Goal: Task Accomplishment & Management: Use online tool/utility

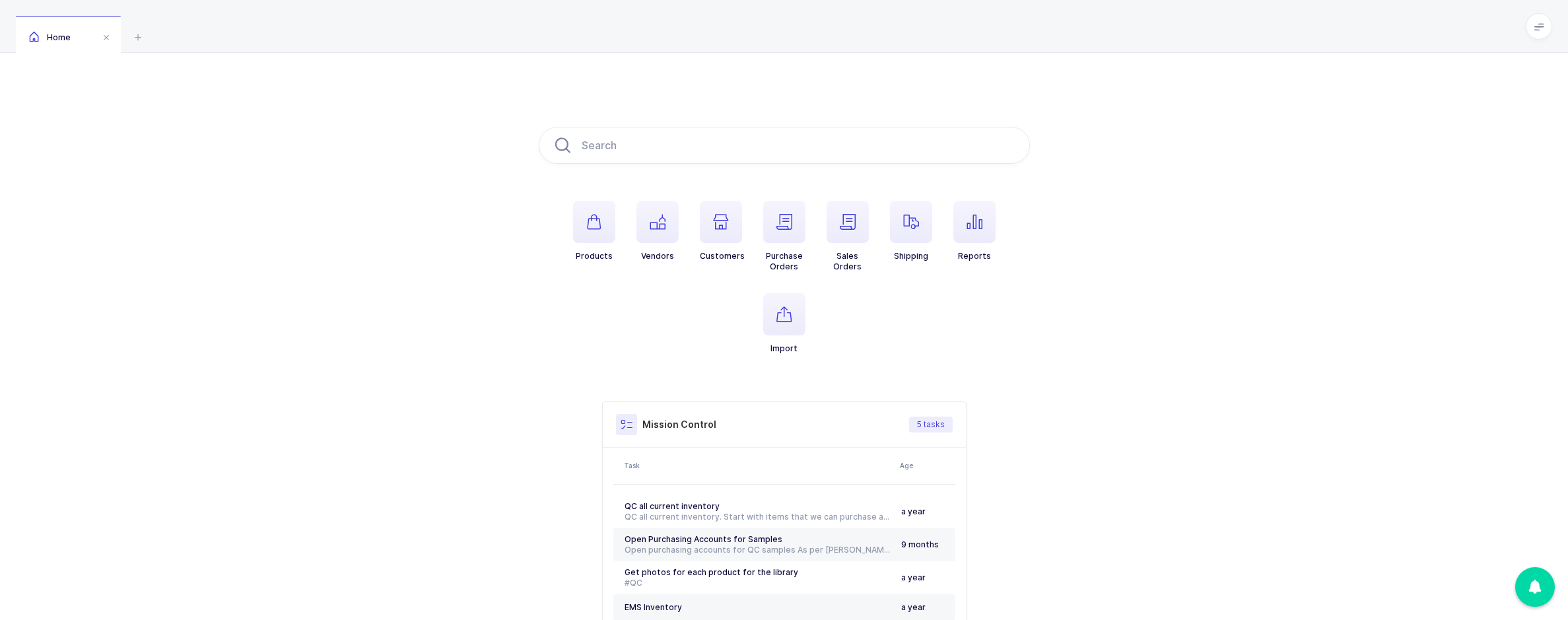
scroll to position [2, 0]
click at [794, 232] on span "button" at bounding box center [784, 221] width 42 height 42
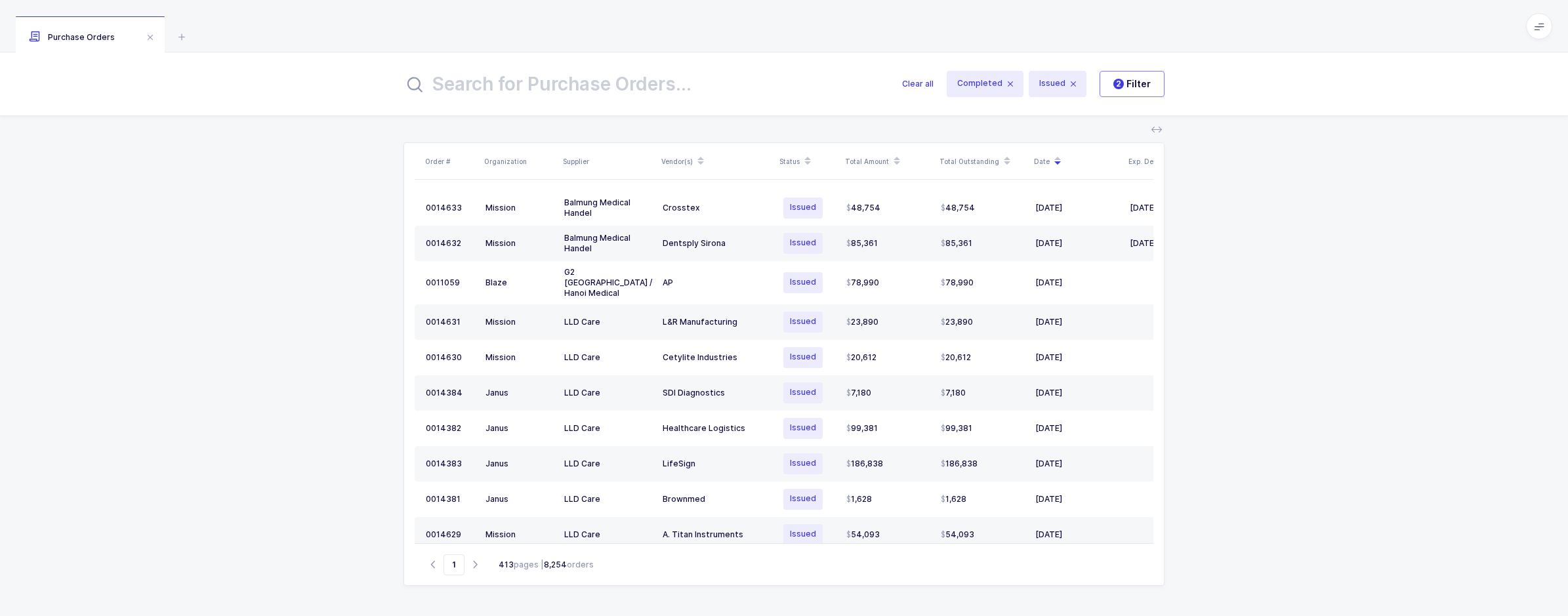
click at [657, 86] on input "text" at bounding box center [645, 83] width 483 height 32
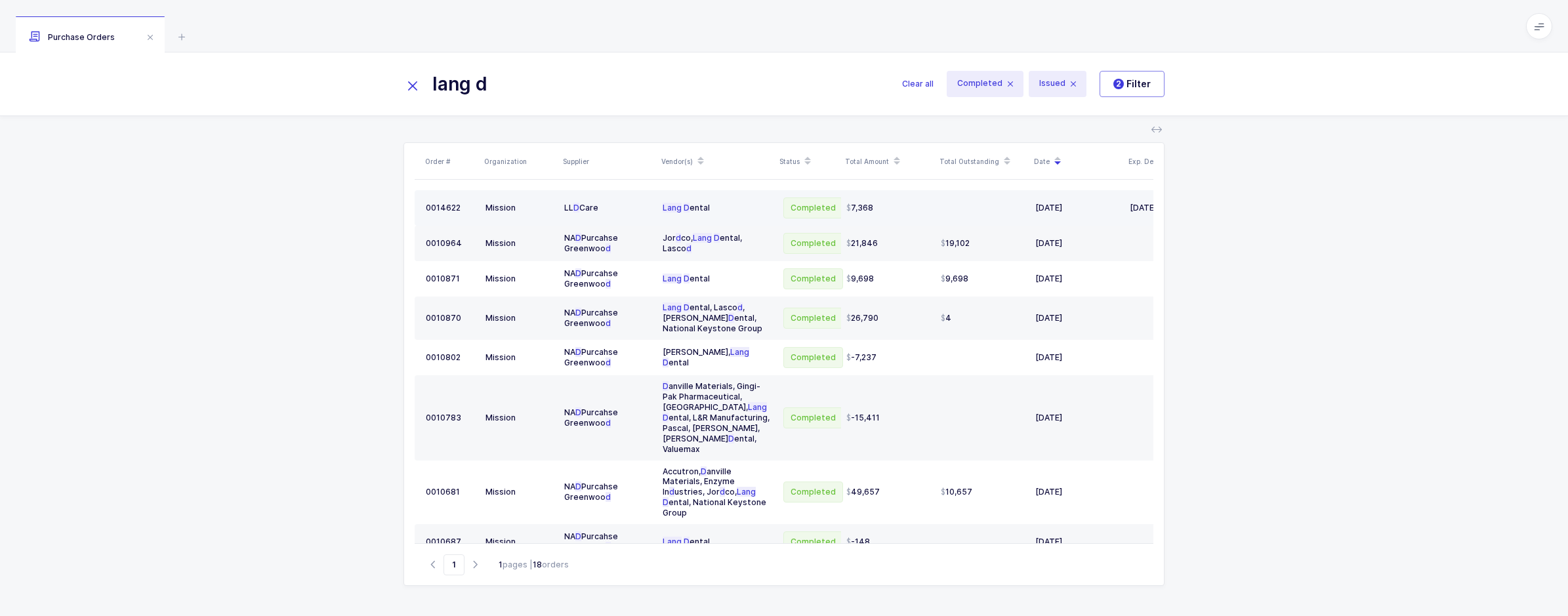
type input "lang d"
click at [705, 203] on div "Lang D ental" at bounding box center [716, 208] width 107 height 11
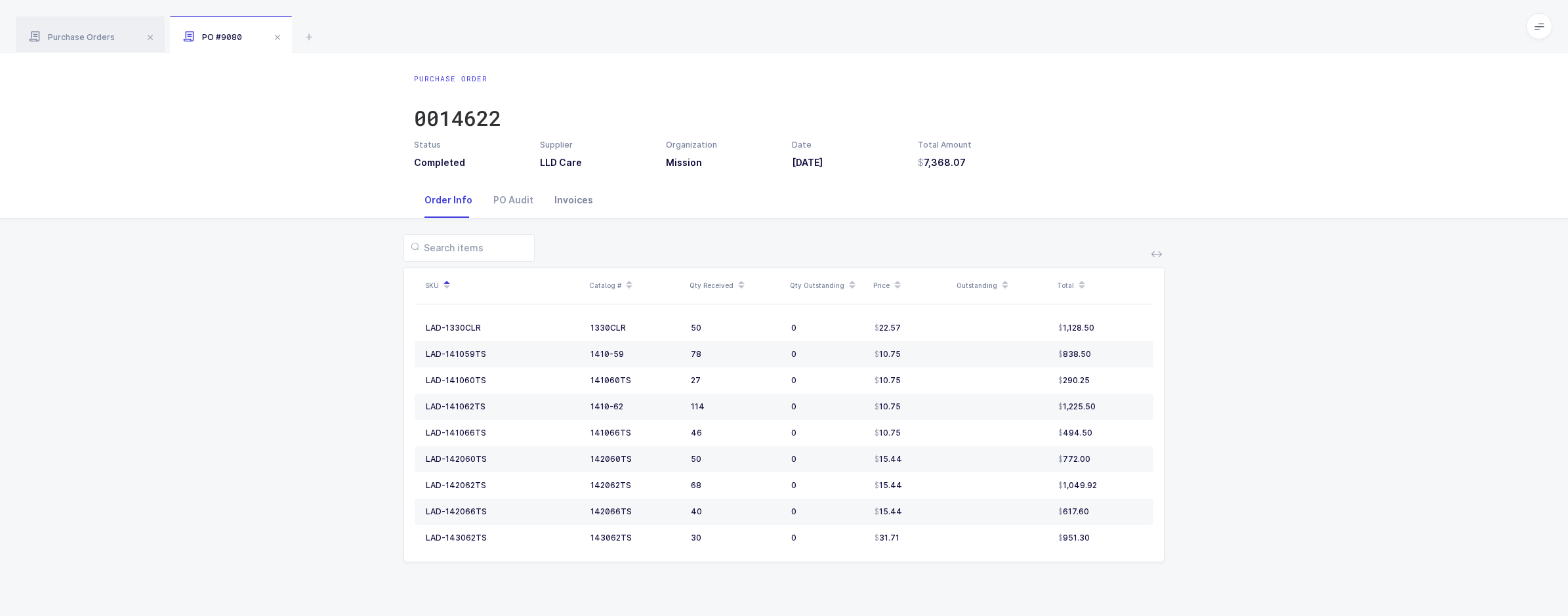
click at [571, 197] on div "Invoices" at bounding box center [574, 200] width 59 height 36
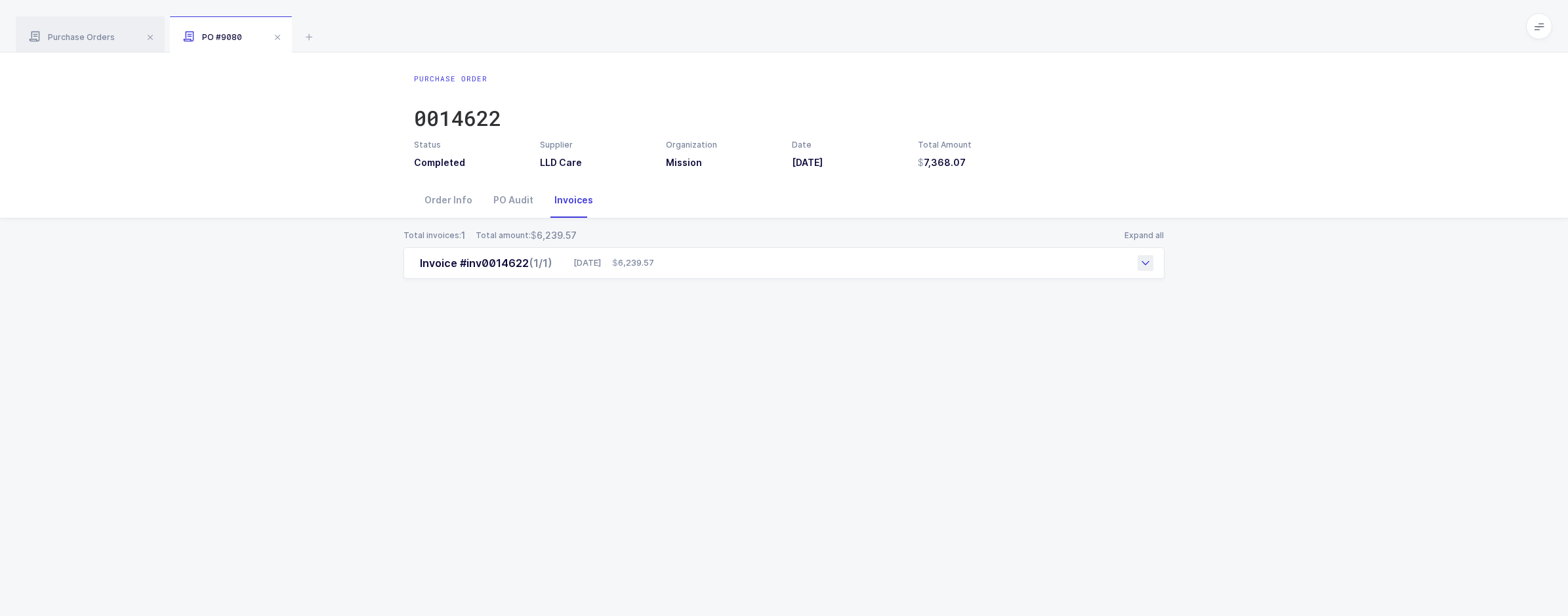
click at [611, 260] on div "[DATE] 6,239.57" at bounding box center [611, 262] width 86 height 13
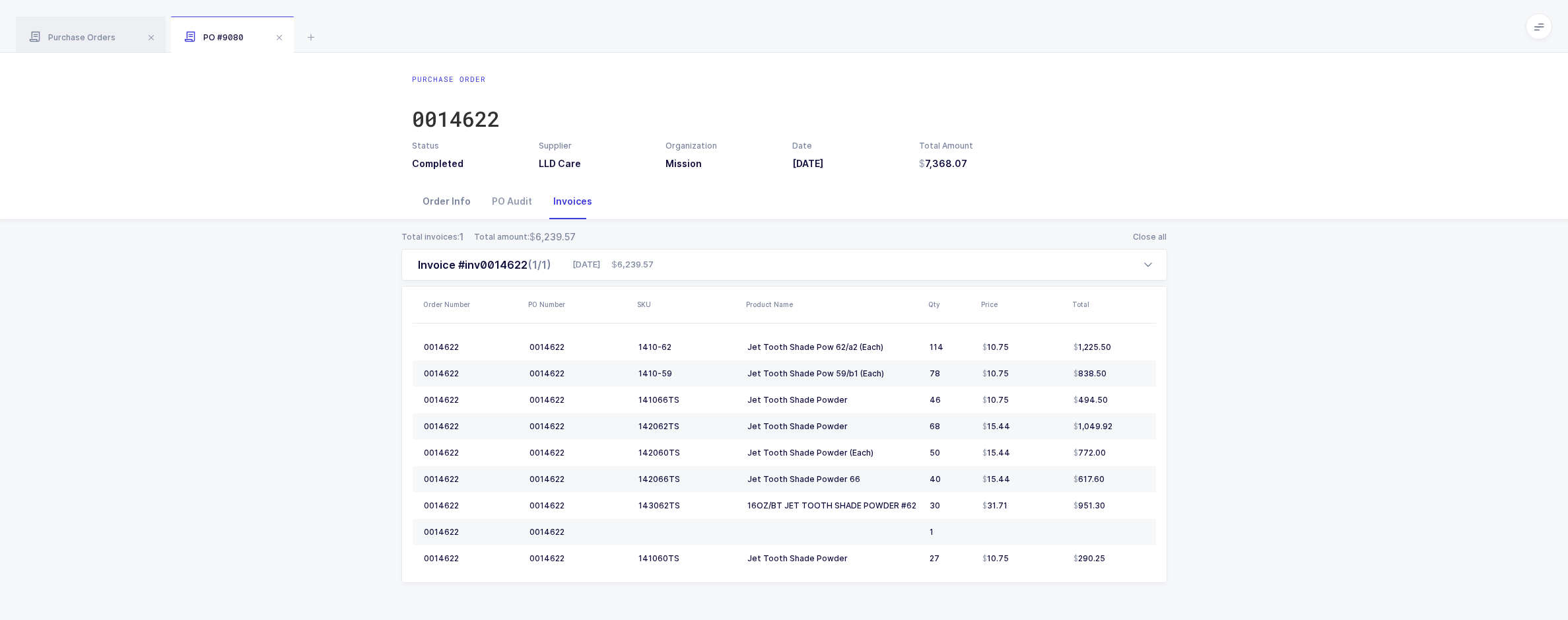
click at [441, 204] on div "Order Info" at bounding box center [446, 201] width 69 height 36
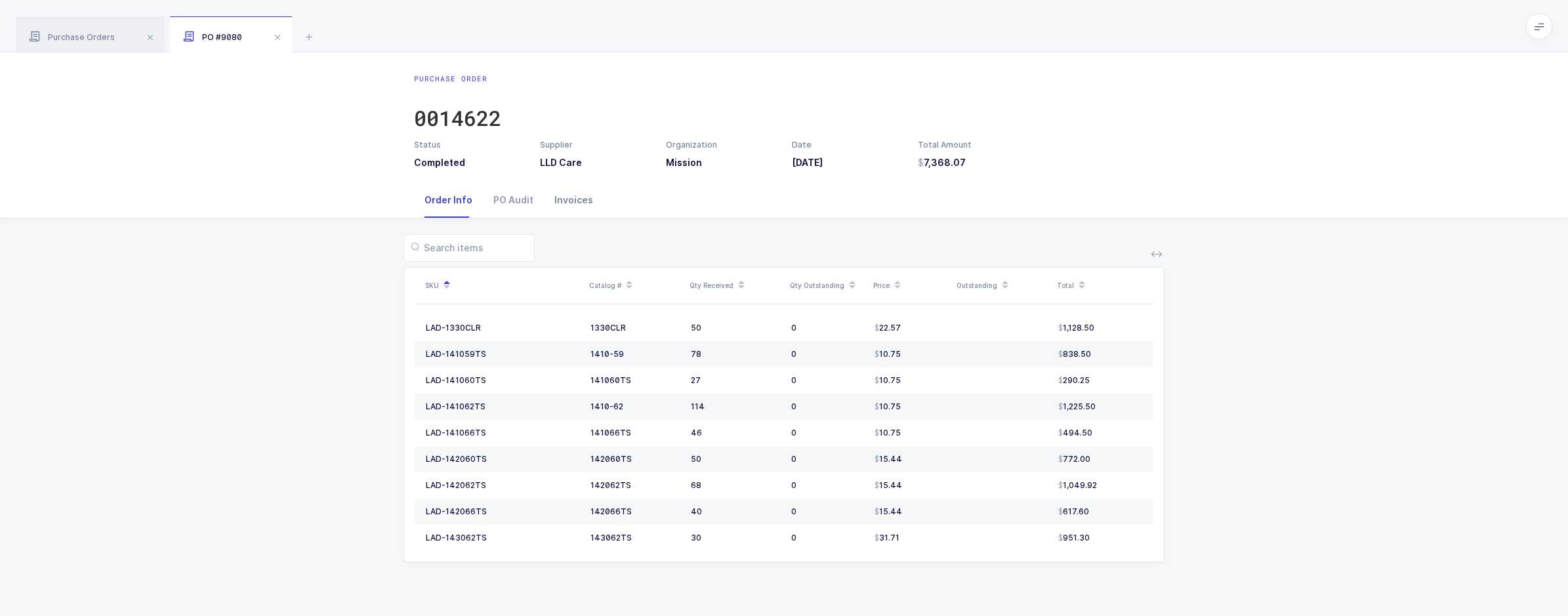
click at [563, 205] on div "Invoices" at bounding box center [574, 200] width 59 height 36
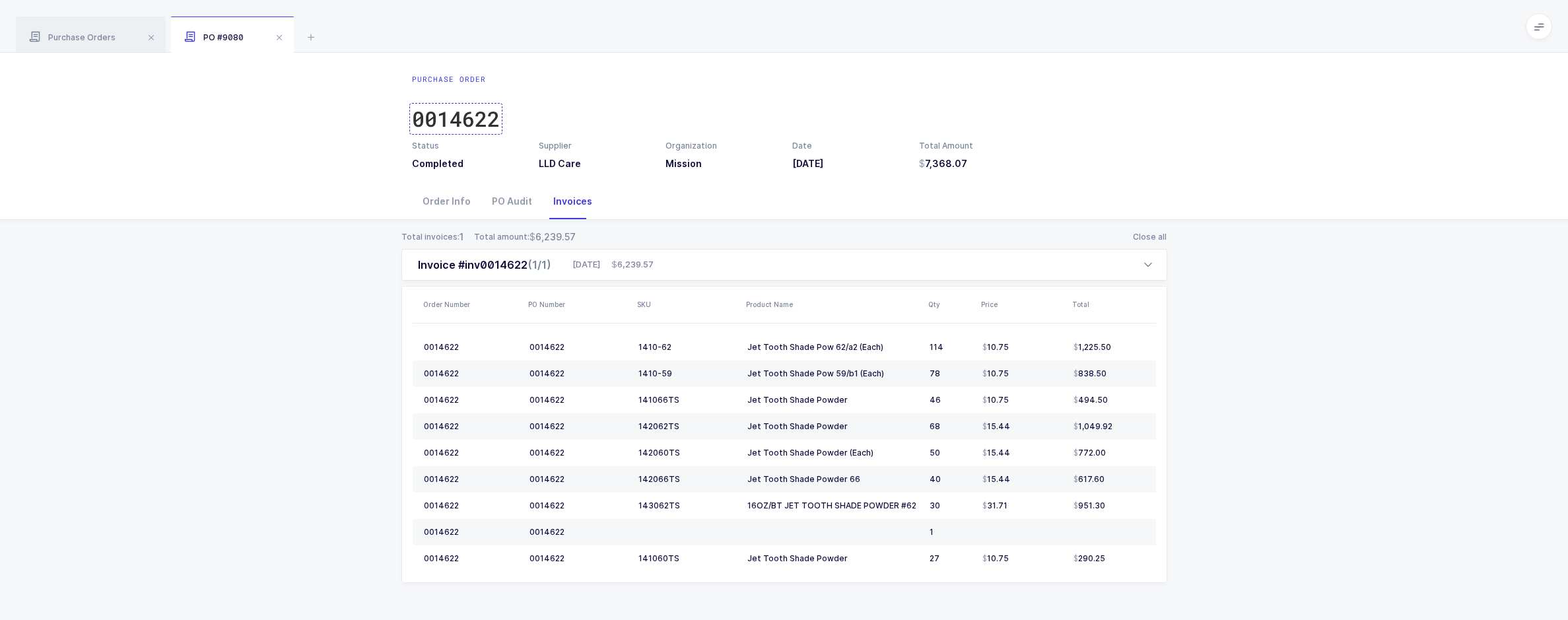
click at [482, 128] on div "0014622" at bounding box center [455, 119] width 88 height 26
click at [1458, 304] on div "Total invoices: 1 Total amount: 6,239.57 Close all Invoice #inv0014622 (1/1) [D…" at bounding box center [784, 423] width 1546 height 406
click at [313, 39] on icon at bounding box center [311, 37] width 16 height 16
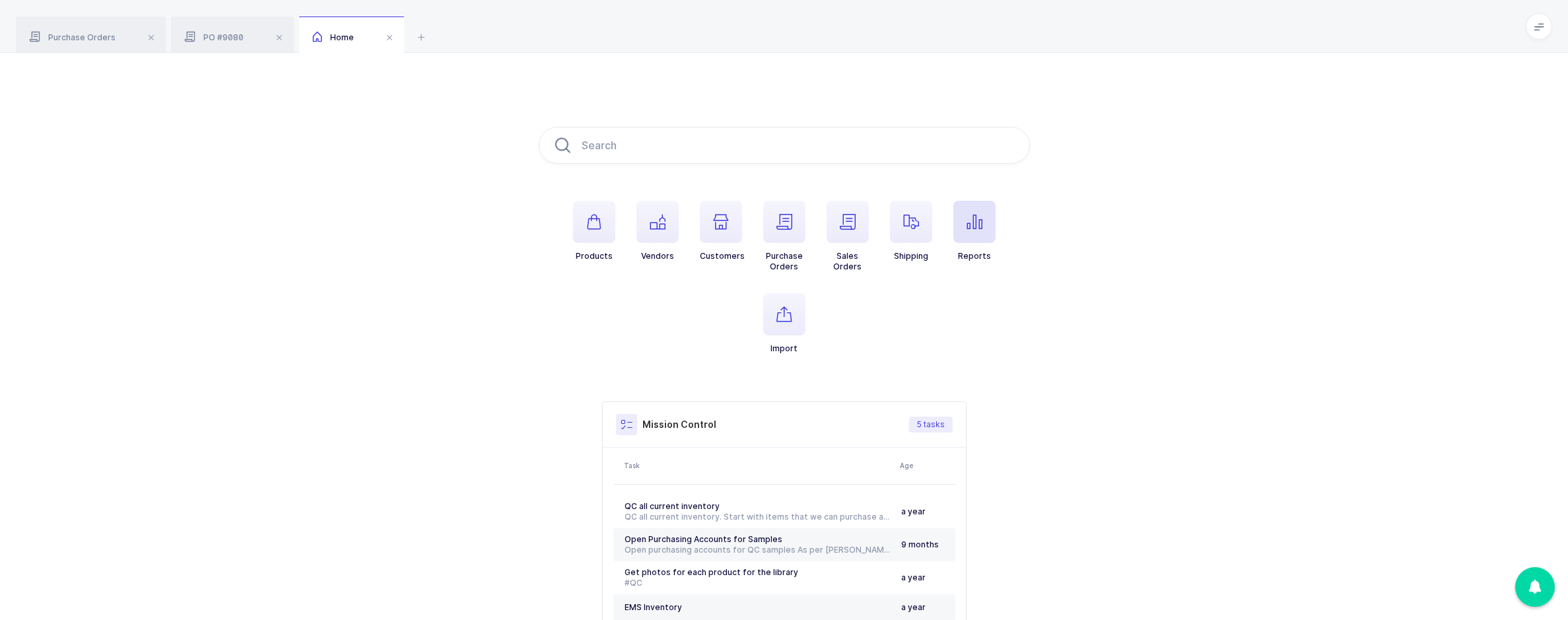
click at [955, 224] on span "button" at bounding box center [974, 221] width 42 height 42
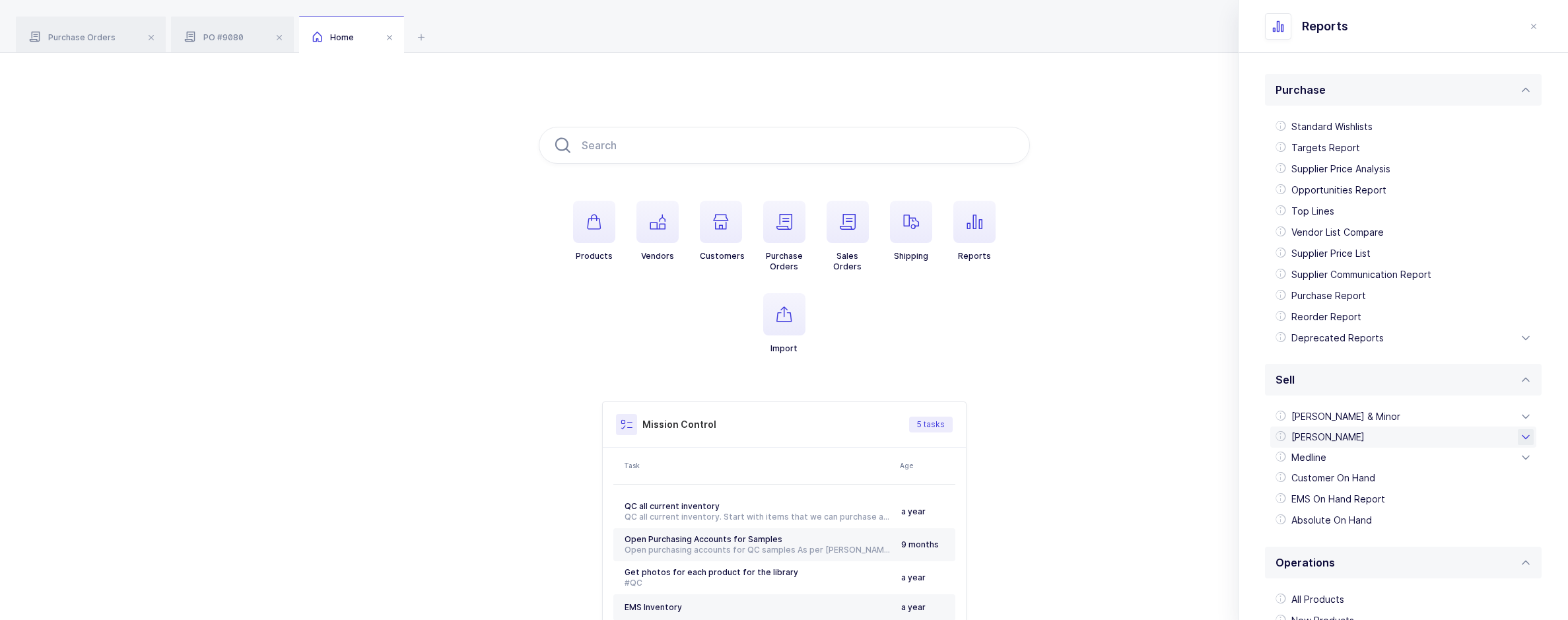
click at [1322, 427] on div "[PERSON_NAME]" at bounding box center [1403, 437] width 266 height 21
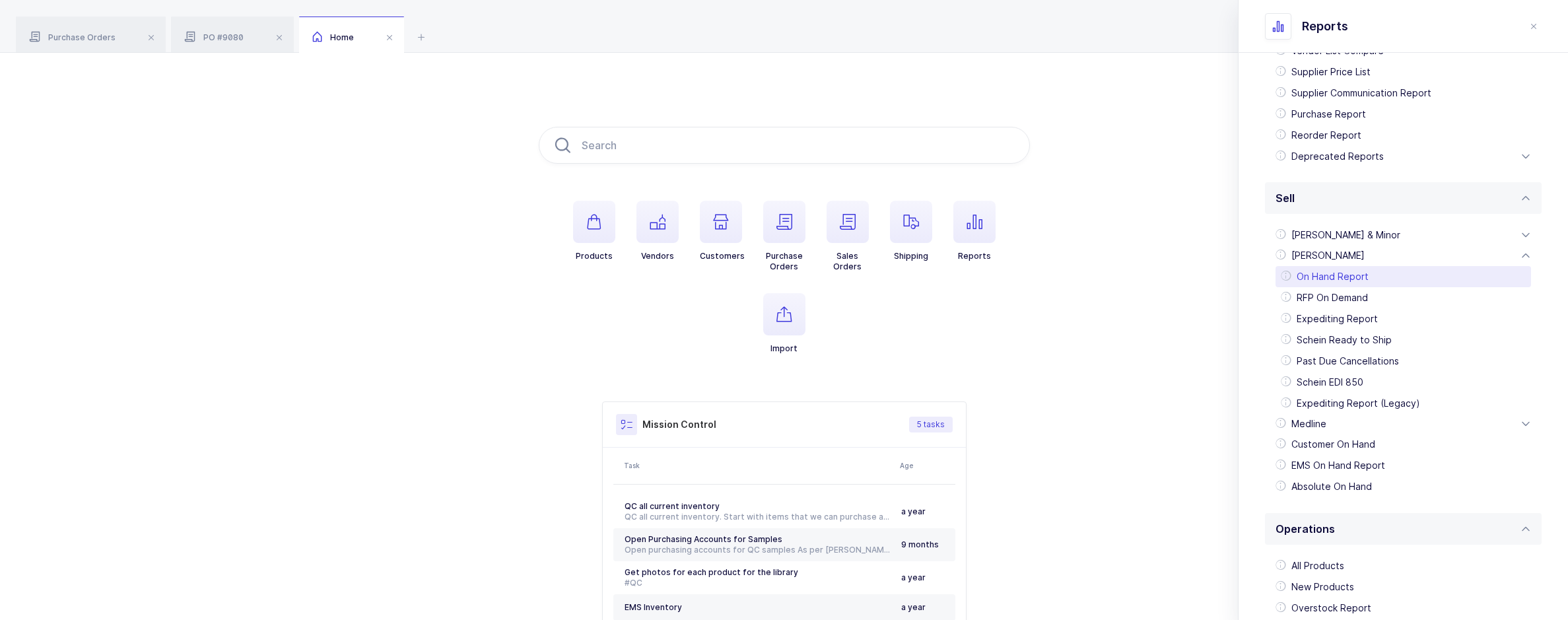
scroll to position [198, 0]
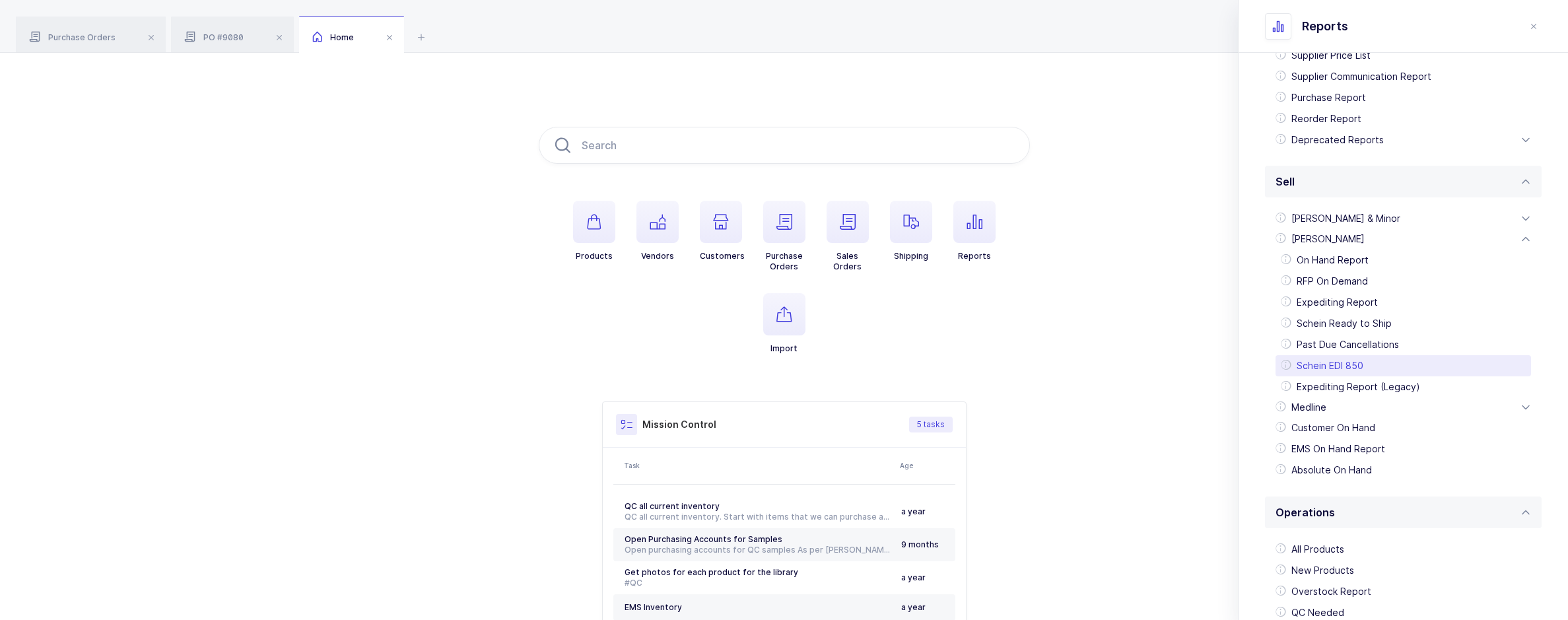
click at [1325, 363] on div "Schein EDI 850" at bounding box center [1403, 365] width 256 height 21
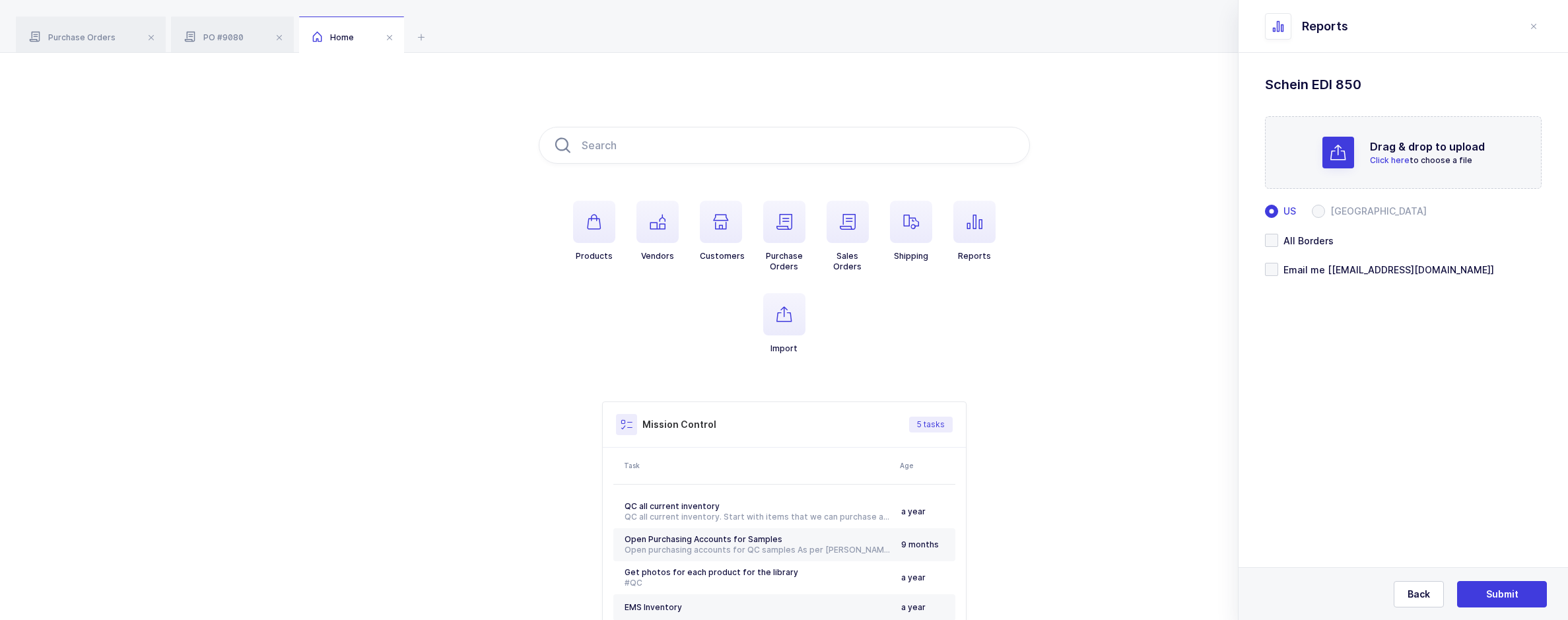
scroll to position [0, 0]
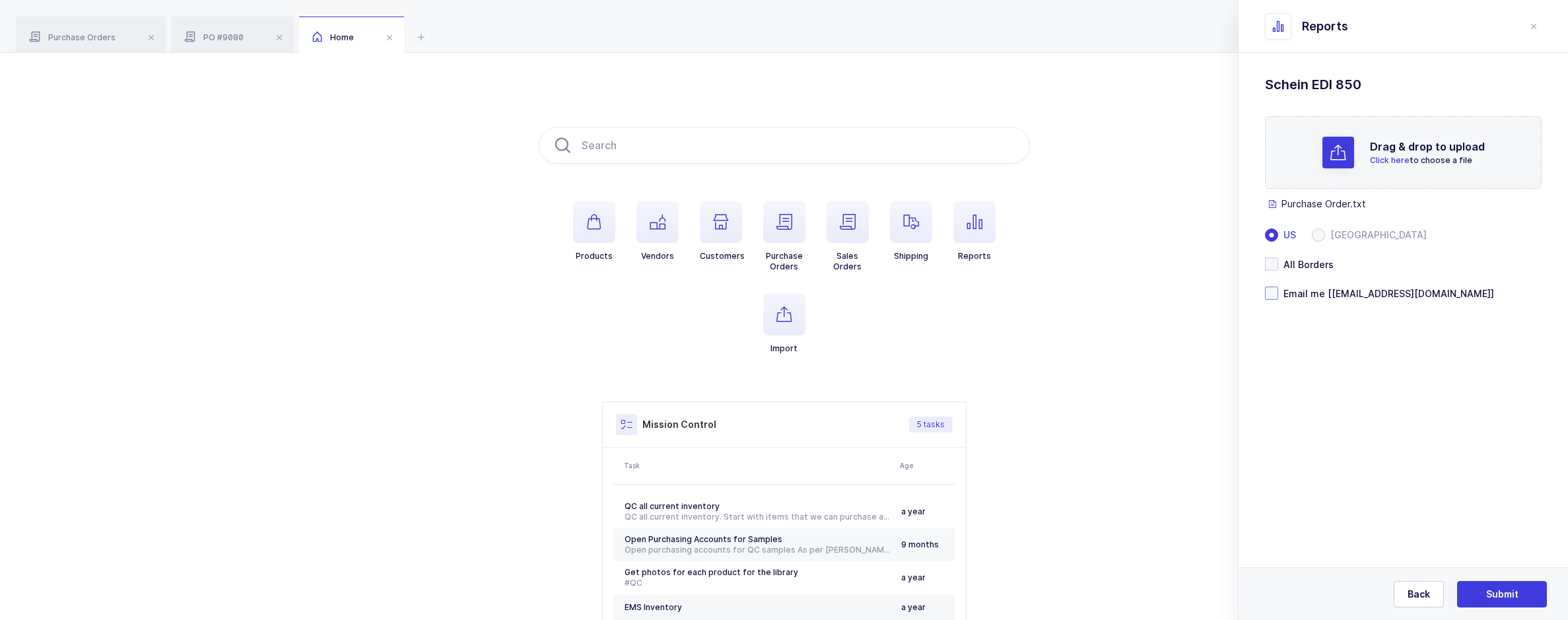
click at [1265, 297] on span at bounding box center [1271, 293] width 13 height 13
click at [1278, 287] on input "Email me [[EMAIL_ADDRESS][DOMAIN_NAME]]" at bounding box center [1278, 287] width 0 height 0
click at [1515, 597] on span "Submit" at bounding box center [1502, 594] width 33 height 13
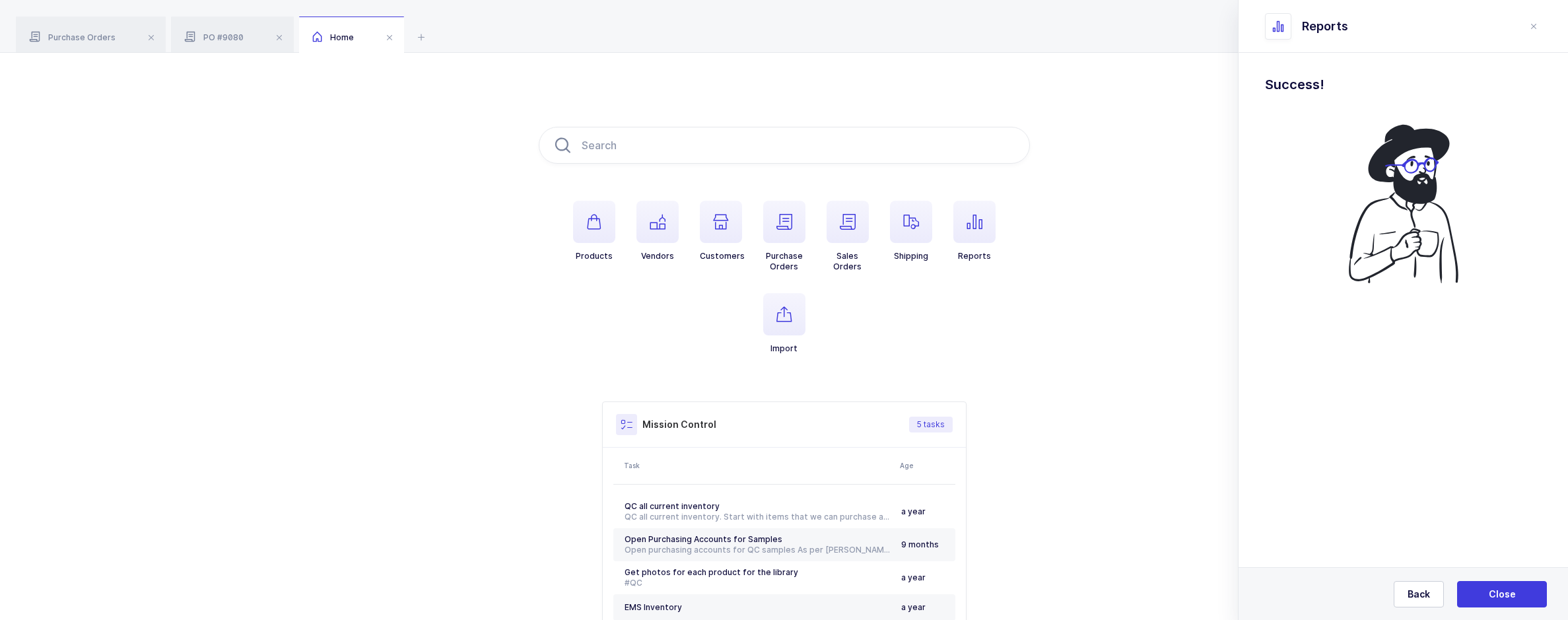
click at [195, 552] on div "Products Vendors Customers Purchase Orders Sales Orders Shipping Reports Import…" at bounding box center [784, 395] width 1568 height 685
